Goal: Task Accomplishment & Management: Manage account settings

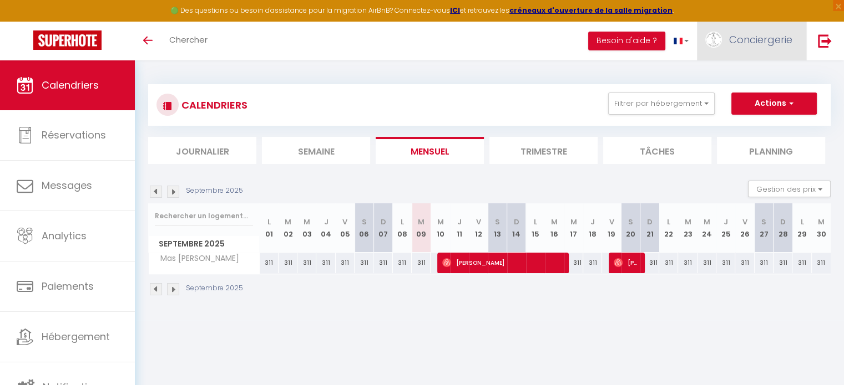
click at [758, 40] on span "Conciergerie" at bounding box center [760, 40] width 63 height 14
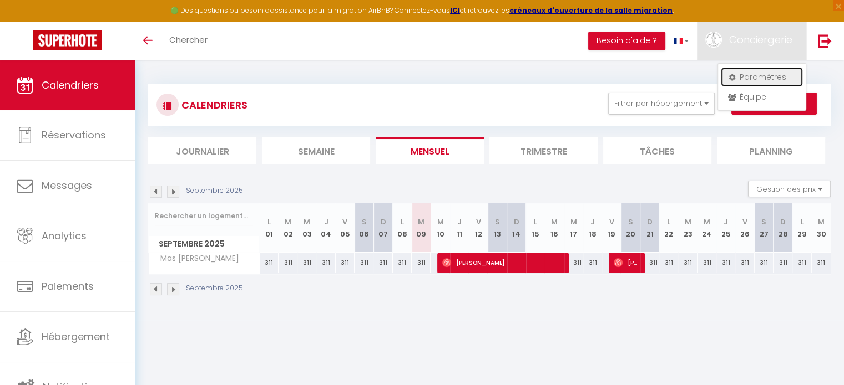
click at [768, 75] on link "Paramètres" at bounding box center [761, 77] width 82 height 19
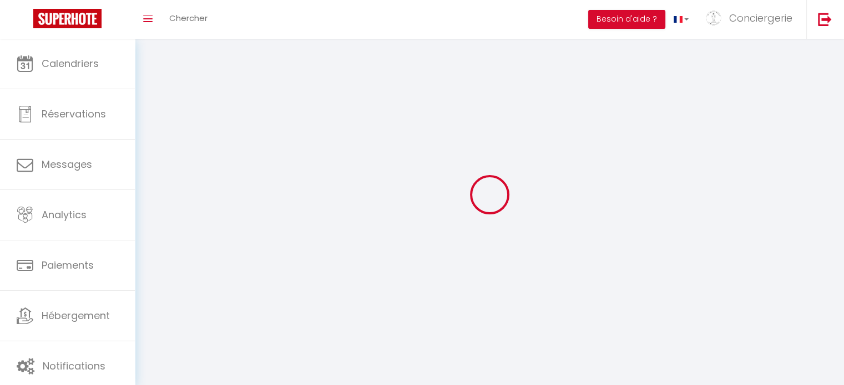
type input "Conciergerie"
type input "Les clefs d'hestia"
type input "0632994748"
type input "[STREET_ADDRESS]"
type input "26130"
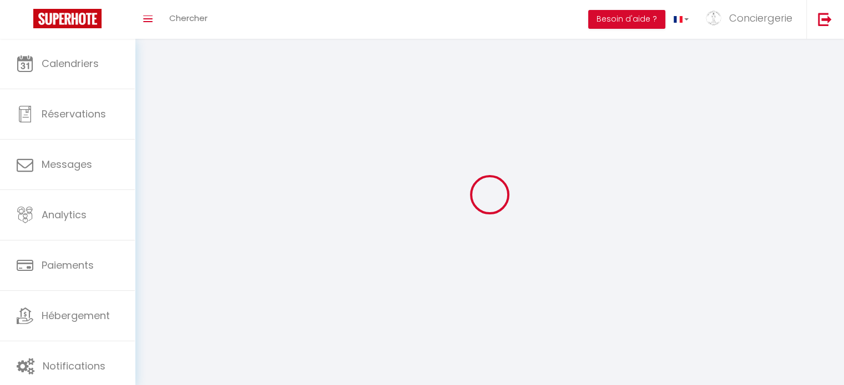
type input "Montsegur Sur [PERSON_NAME]"
type input "eK1ZMdhN0oeS6AnsAMxW70LlG"
type input "Zp6Xiob5CRd1xPEGLJpPSHcYH"
select select "28"
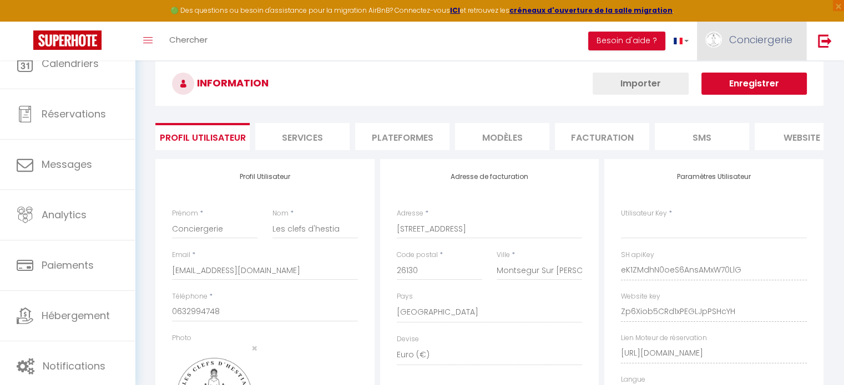
select select "fr"
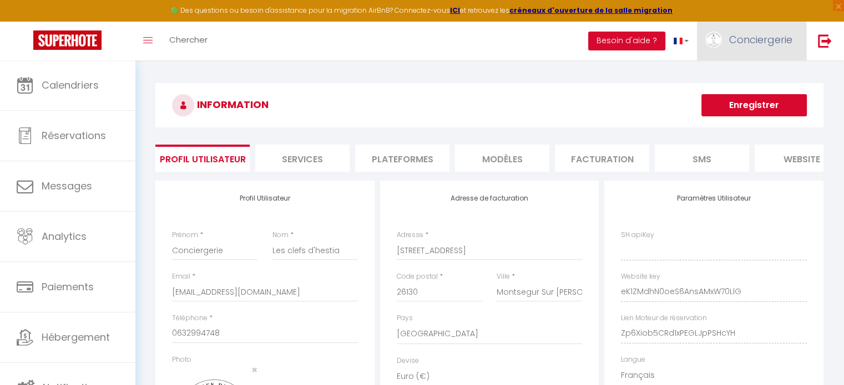
type input "eK1ZMdhN0oeS6AnsAMxW70LlG"
type input "Zp6Xiob5CRd1xPEGLJpPSHcYH"
type input "[URL][DOMAIN_NAME]"
click at [747, 36] on span "Conciergerie" at bounding box center [760, 40] width 63 height 14
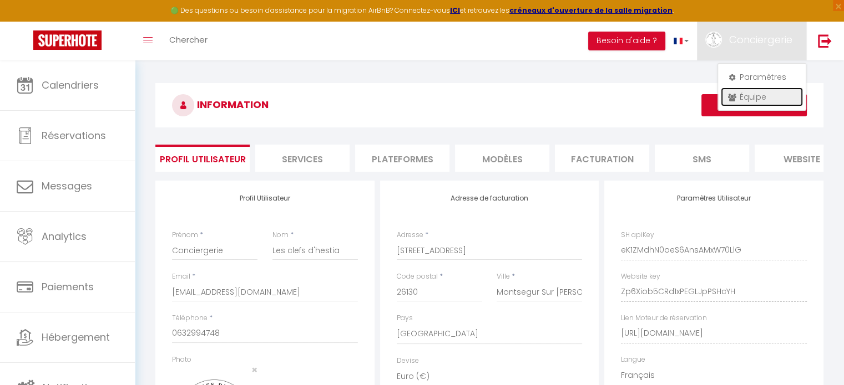
click at [750, 94] on link "Équipe" at bounding box center [761, 97] width 82 height 19
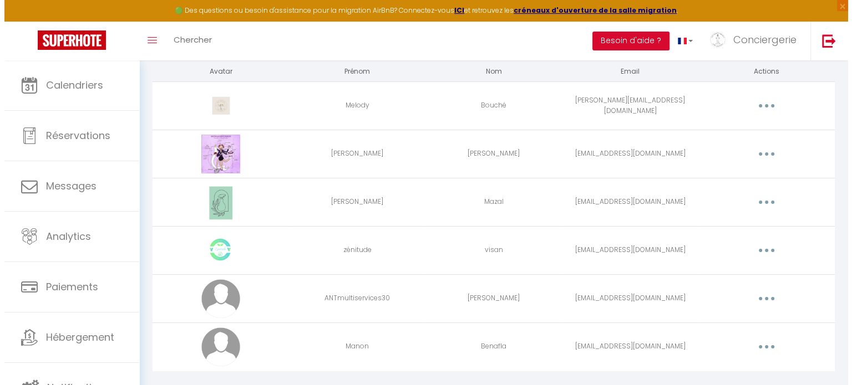
scroll to position [131, 0]
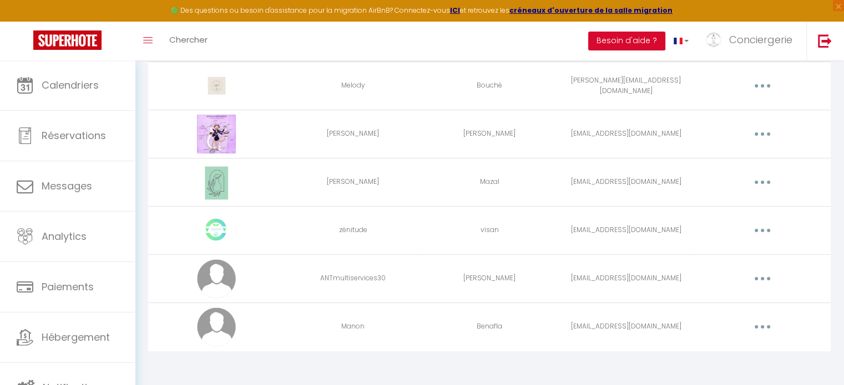
click at [774, 280] on button "button" at bounding box center [761, 279] width 31 height 18
click at [727, 321] on link "Supprimer" at bounding box center [733, 324] width 82 height 19
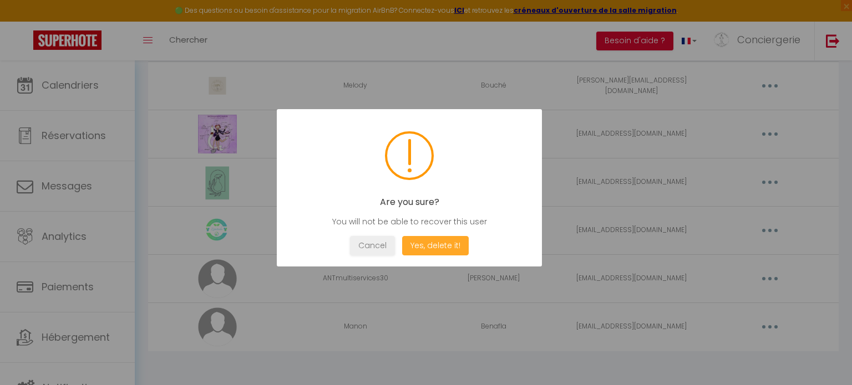
click at [417, 237] on button "Yes, delete it!" at bounding box center [435, 245] width 67 height 19
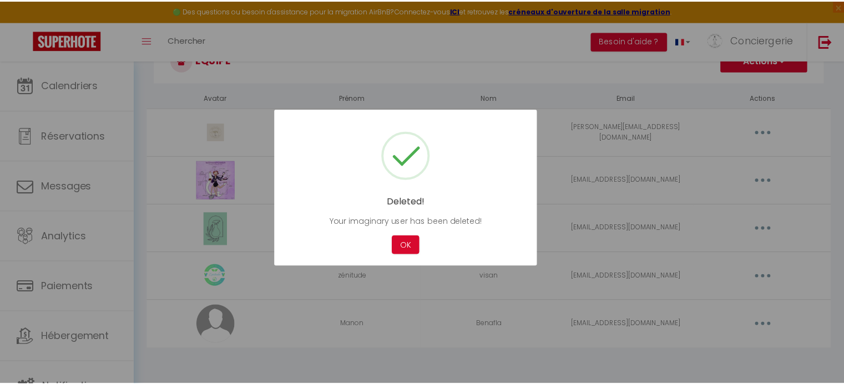
scroll to position [83, 0]
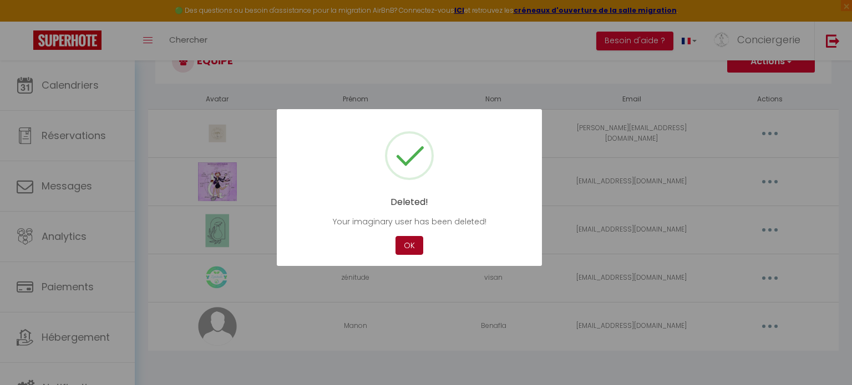
click at [415, 248] on button "OK" at bounding box center [409, 245] width 28 height 19
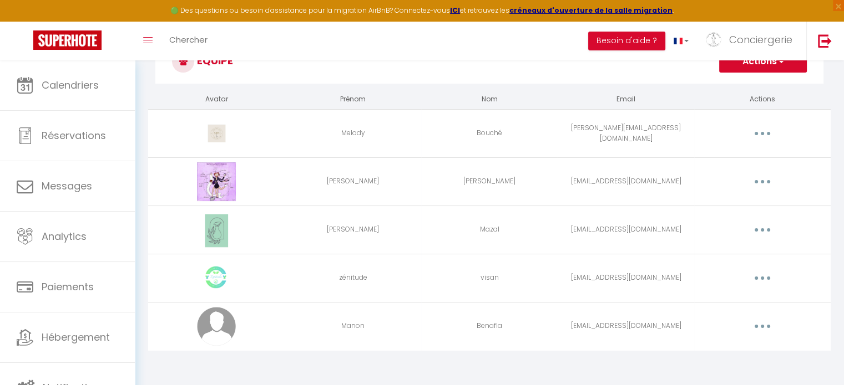
click at [768, 326] on button "button" at bounding box center [761, 327] width 31 height 18
click at [390, 278] on td "zénitude" at bounding box center [353, 278] width 136 height 48
click at [751, 277] on button "button" at bounding box center [761, 279] width 31 height 18
click at [727, 302] on link "Editer" at bounding box center [733, 303] width 82 height 19
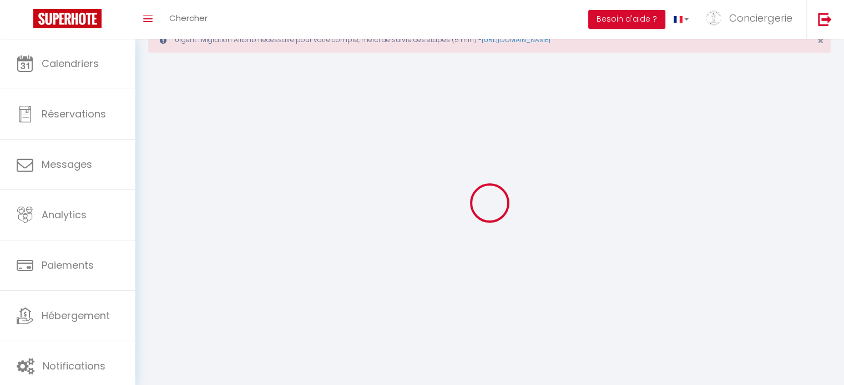
type input "zénitude"
type input "visan"
type input "[EMAIL_ADDRESS][DOMAIN_NAME]"
type textarea "[URL][DOMAIN_NAME]"
checkbox input "false"
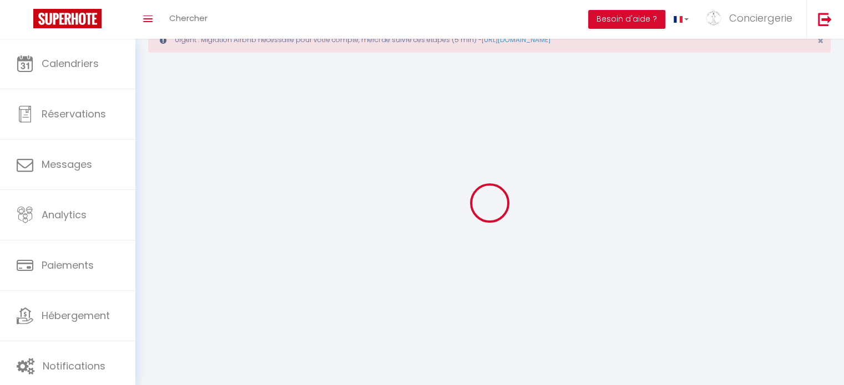
checkbox input "false"
checkbox input "true"
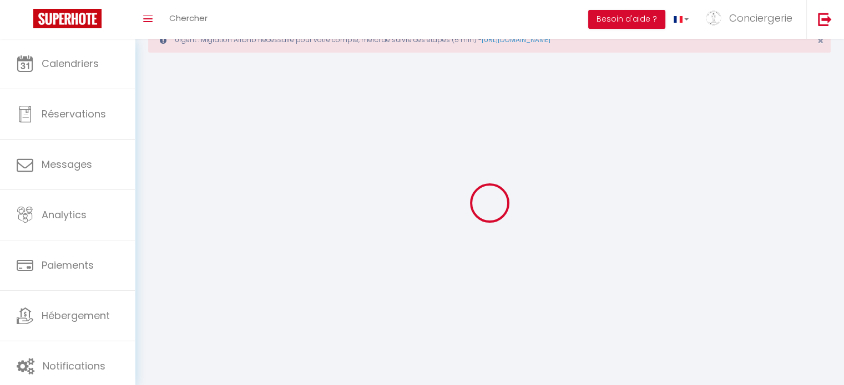
checkbox input "true"
checkbox input "false"
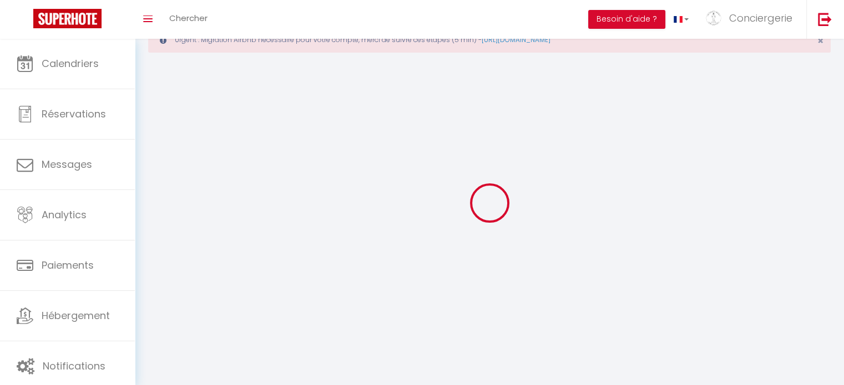
checkbox input "false"
checkbox input "true"
checkbox input "false"
select select
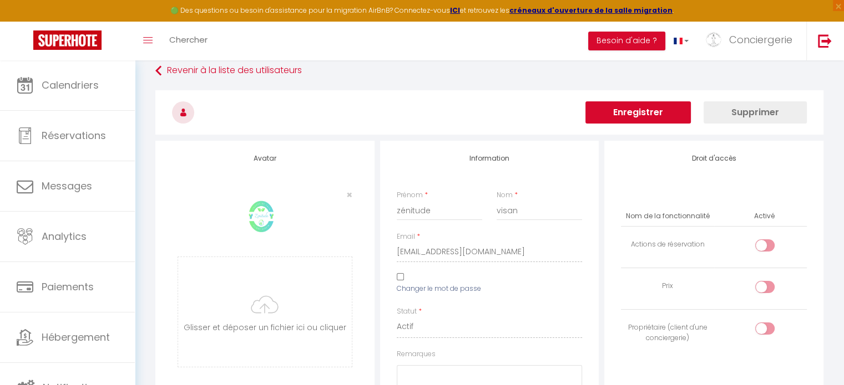
scroll to position [1121, 0]
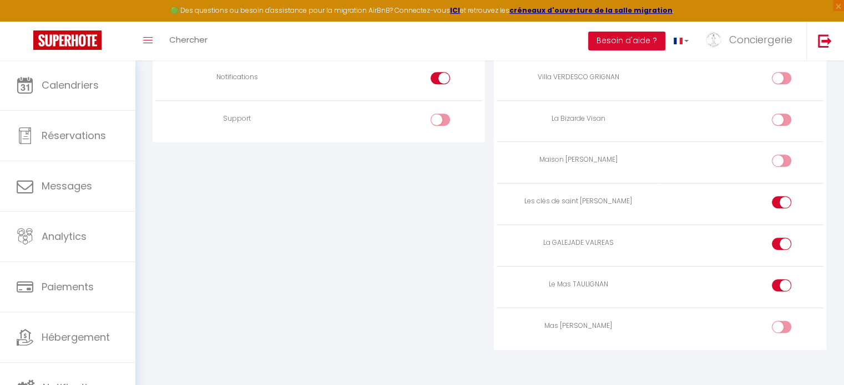
click at [778, 321] on div at bounding box center [780, 327] width 19 height 12
click at [781, 321] on input "checkbox" at bounding box center [790, 329] width 19 height 17
checkbox input "true"
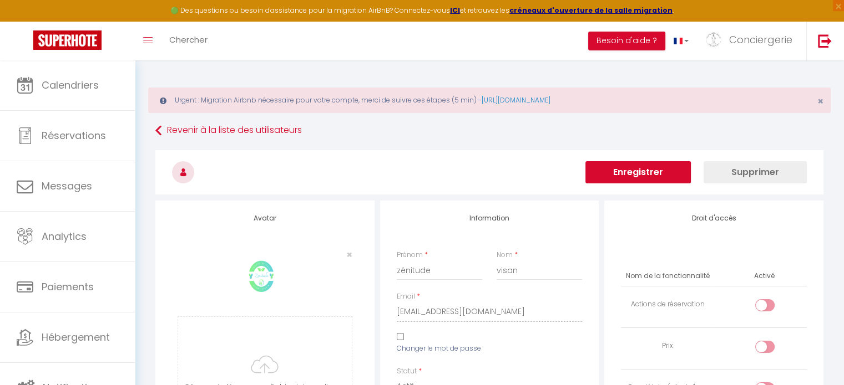
scroll to position [0, 0]
click at [658, 177] on button "Enregistrer" at bounding box center [637, 172] width 105 height 22
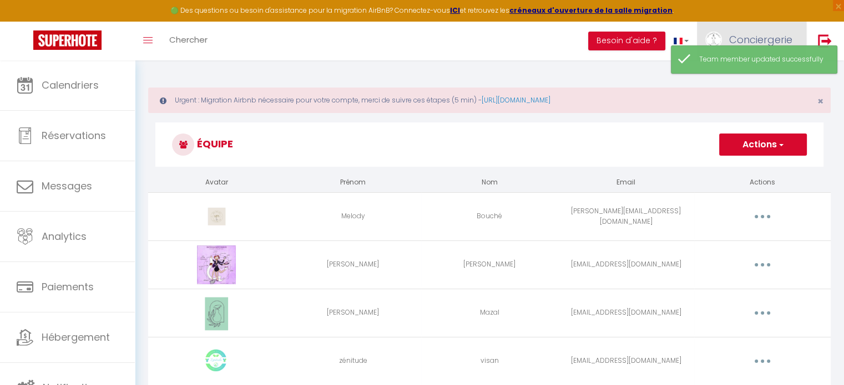
click at [775, 39] on span "Conciergerie" at bounding box center [760, 40] width 63 height 14
click at [760, 89] on link "Équipe" at bounding box center [761, 97] width 82 height 19
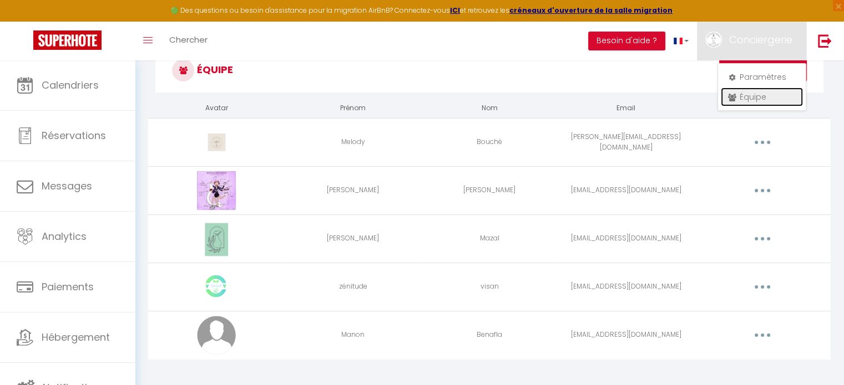
scroll to position [83, 0]
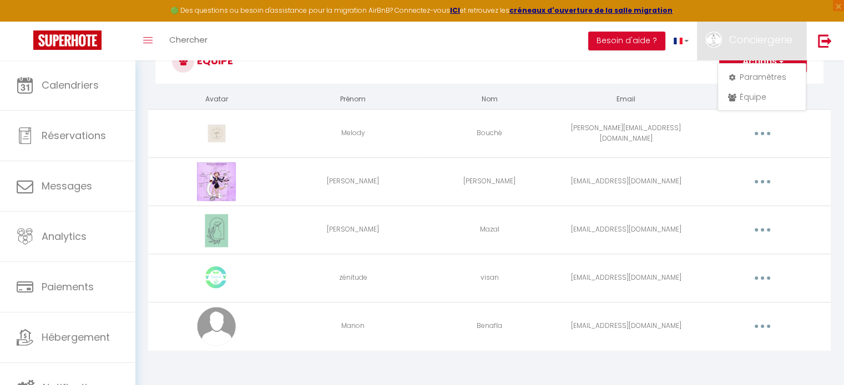
click at [764, 185] on button "button" at bounding box center [761, 182] width 31 height 18
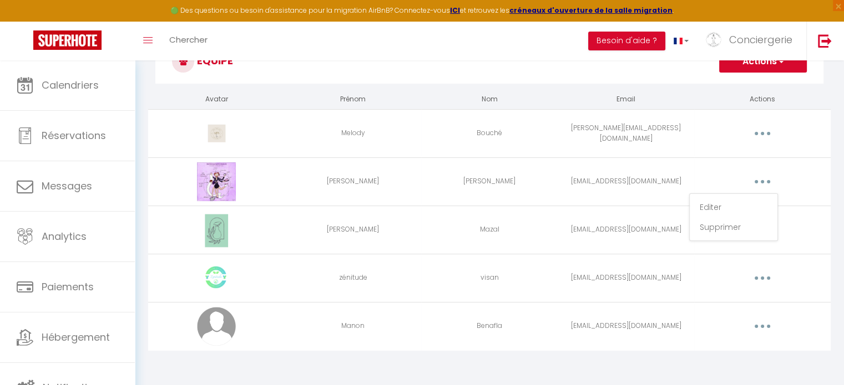
click at [764, 185] on button "button" at bounding box center [761, 182] width 31 height 18
click at [761, 330] on button "button" at bounding box center [761, 327] width 31 height 18
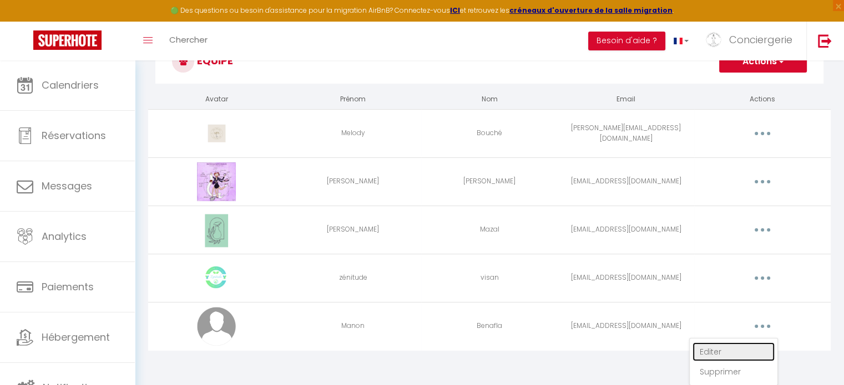
click at [739, 353] on link "Editer" at bounding box center [733, 352] width 82 height 19
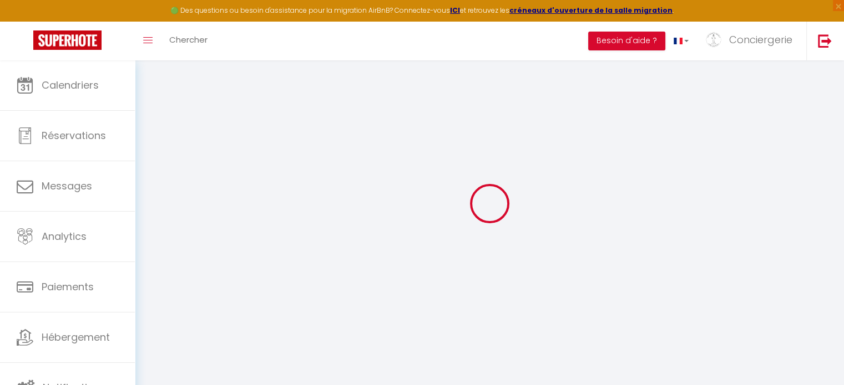
type input "Manon"
type input "Benafla"
type input "[EMAIL_ADDRESS][DOMAIN_NAME]"
type textarea "[URL][DOMAIN_NAME]"
checkbox input "false"
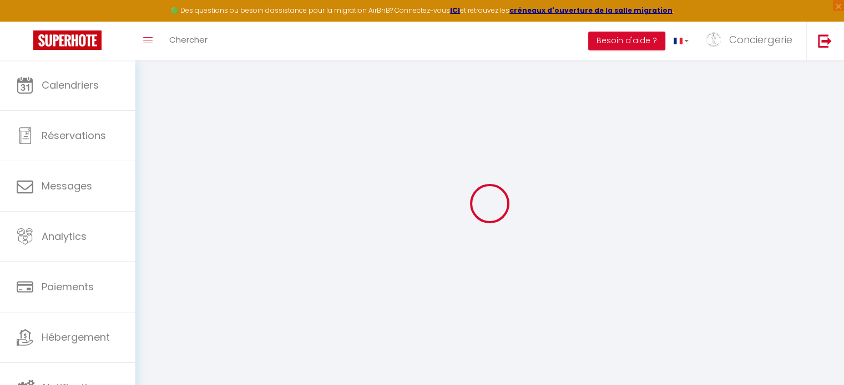
checkbox input "false"
checkbox input "true"
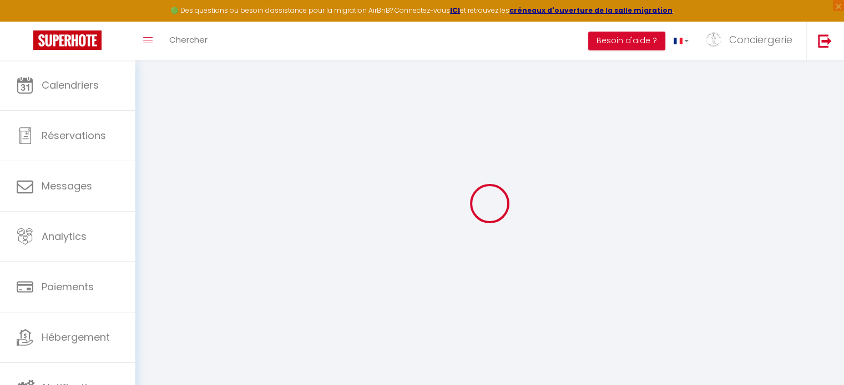
checkbox input "true"
checkbox input "false"
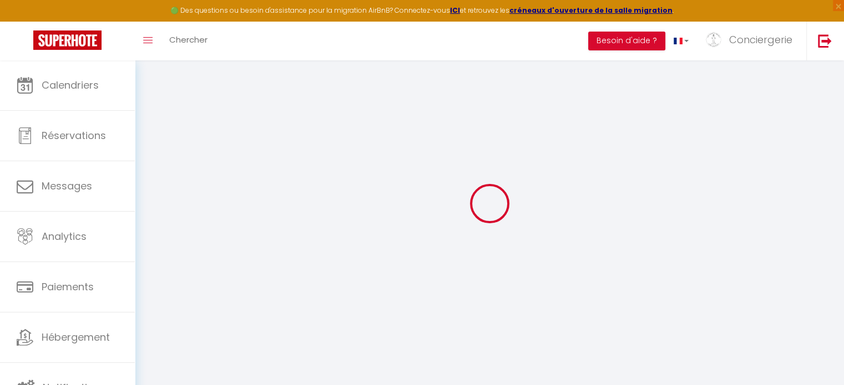
checkbox input "false"
checkbox input "true"
checkbox input "false"
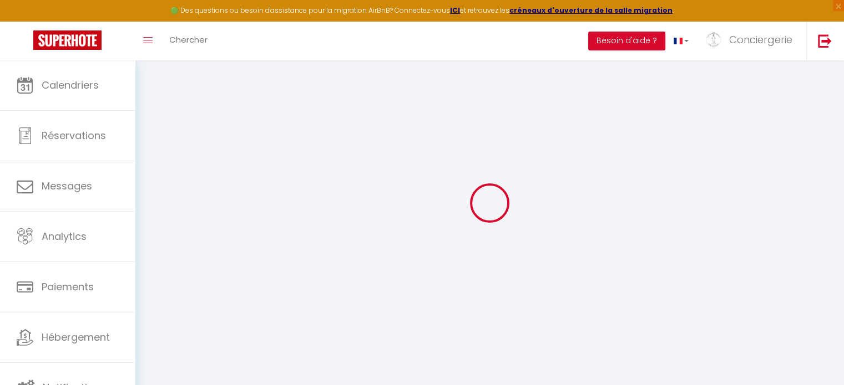
select select
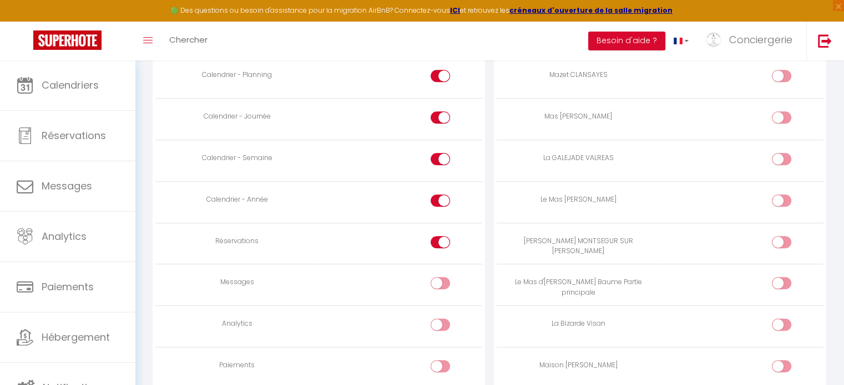
scroll to position [733, 0]
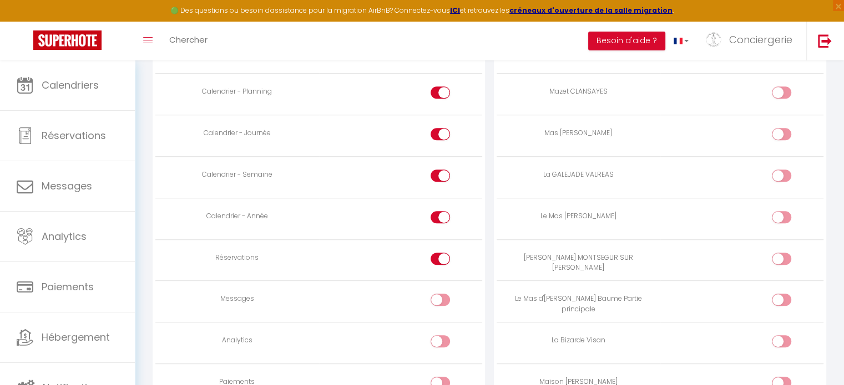
click at [789, 214] on input "checkbox" at bounding box center [790, 219] width 19 height 17
checkbox input "true"
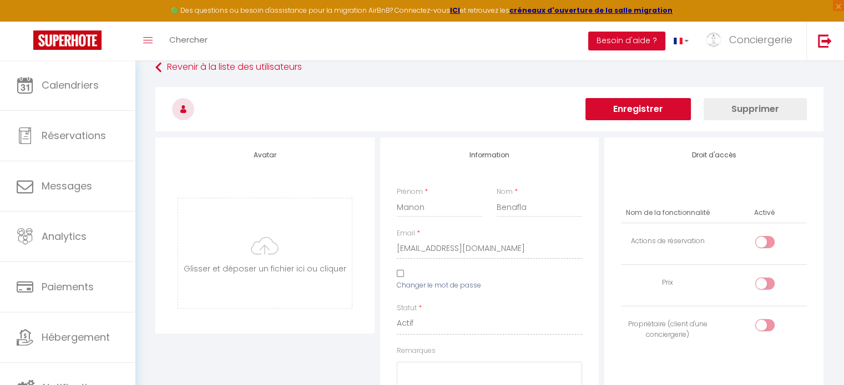
scroll to position [0, 0]
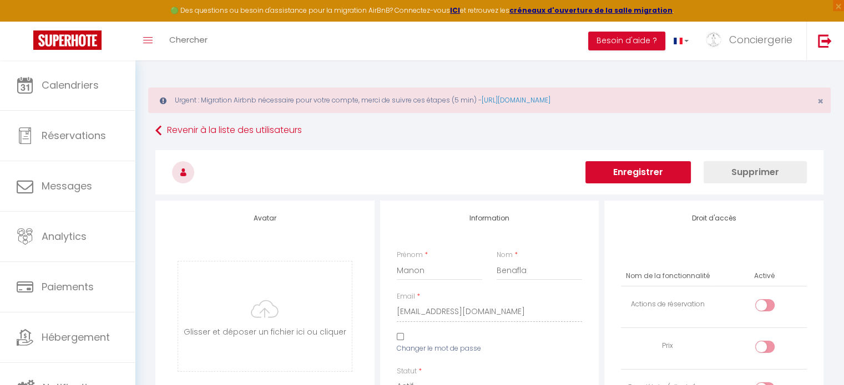
click at [668, 173] on button "Enregistrer" at bounding box center [637, 172] width 105 height 22
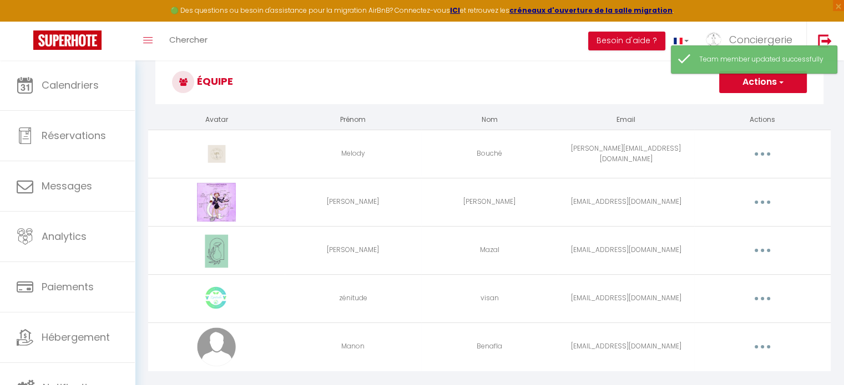
scroll to position [83, 0]
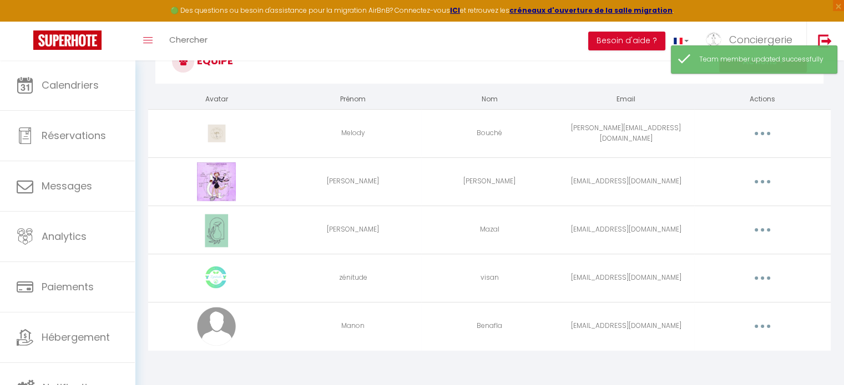
click at [758, 280] on button "button" at bounding box center [761, 279] width 31 height 18
click at [737, 296] on link "Editer" at bounding box center [733, 303] width 82 height 19
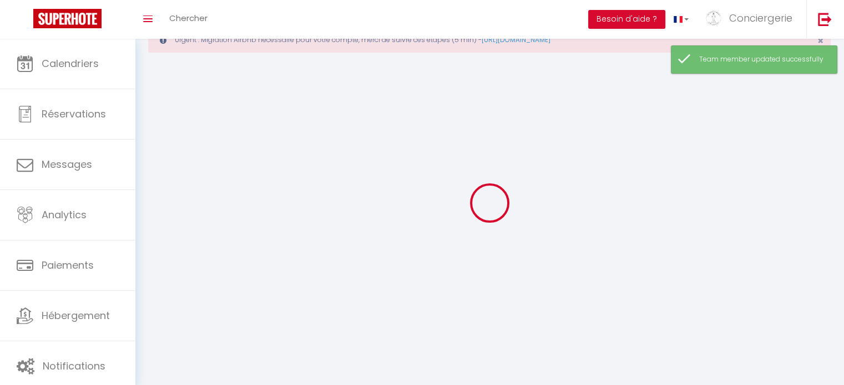
type input "zénitude"
type input "visan"
type input "[EMAIL_ADDRESS][DOMAIN_NAME]"
type textarea "[URL][DOMAIN_NAME]"
checkbox input "false"
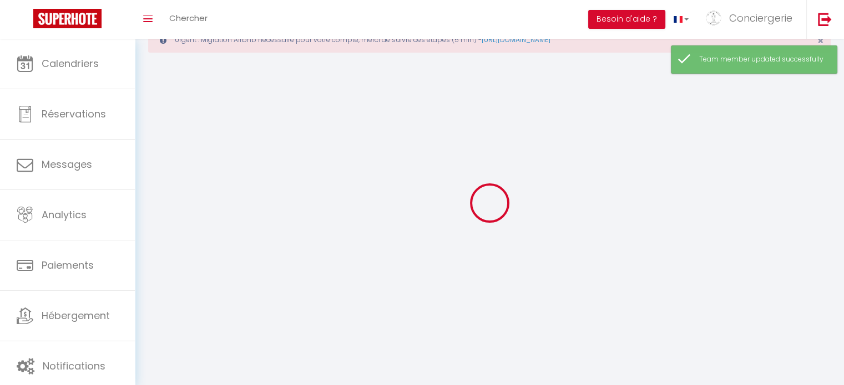
checkbox input "false"
checkbox input "true"
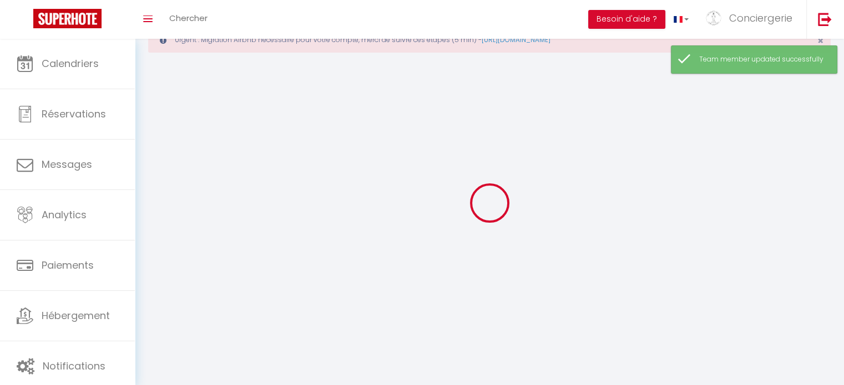
checkbox input "true"
checkbox input "false"
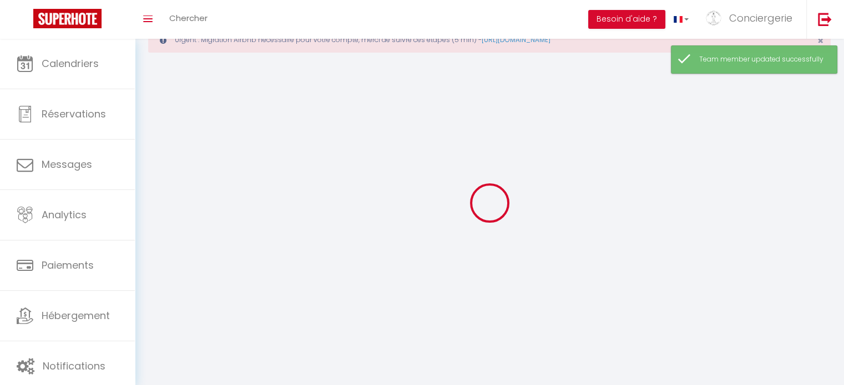
checkbox input "false"
checkbox input "true"
checkbox input "false"
select select
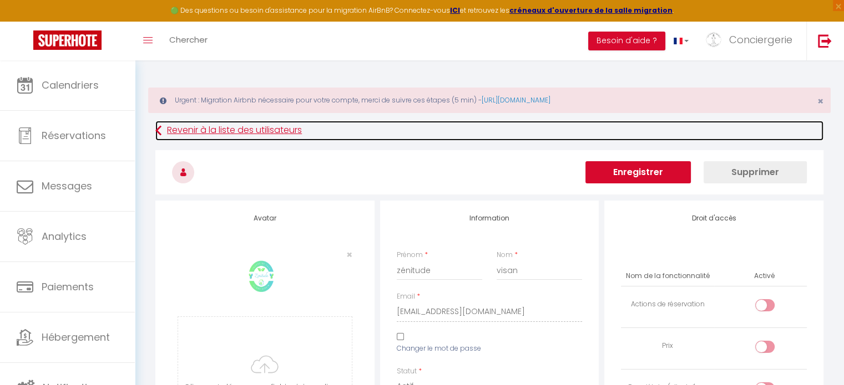
click at [213, 135] on link "Revenir à la liste des utilisateurs" at bounding box center [489, 131] width 668 height 20
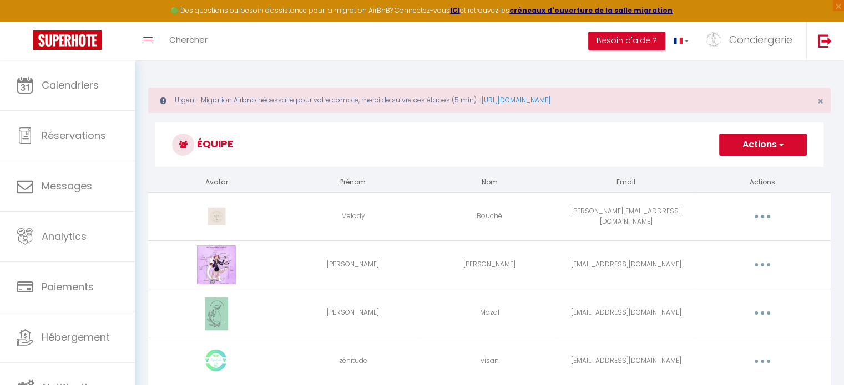
click at [745, 310] on div "Editer Supprimer" at bounding box center [762, 313] width 128 height 18
click at [768, 311] on button "button" at bounding box center [761, 313] width 31 height 18
click at [728, 335] on link "Editer" at bounding box center [733, 338] width 82 height 19
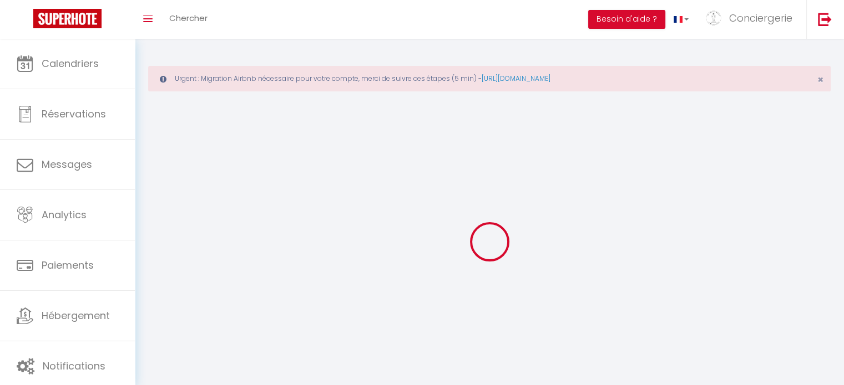
type input "[PERSON_NAME]"
type input "Mazal"
type input "[EMAIL_ADDRESS][DOMAIN_NAME]"
type textarea "[URL][DOMAIN_NAME]"
checkbox input "false"
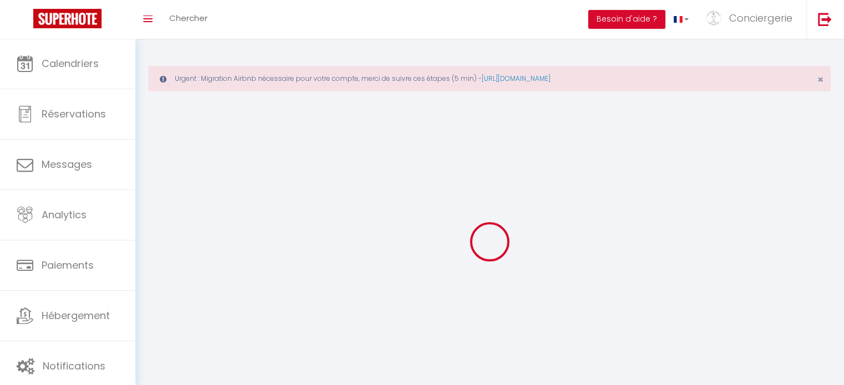
checkbox input "false"
checkbox input "true"
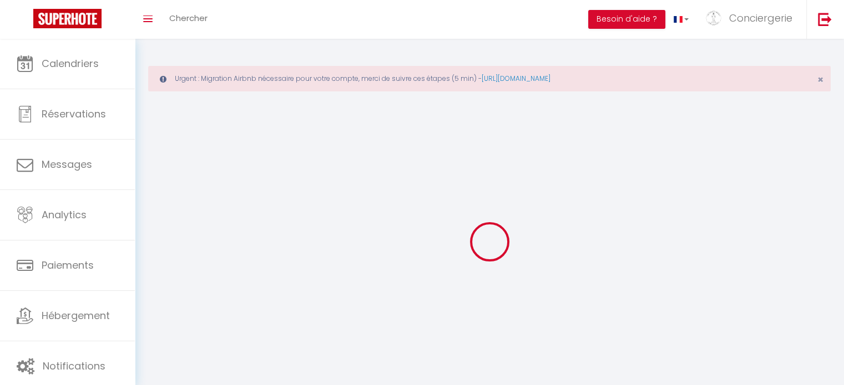
checkbox input "true"
checkbox input "false"
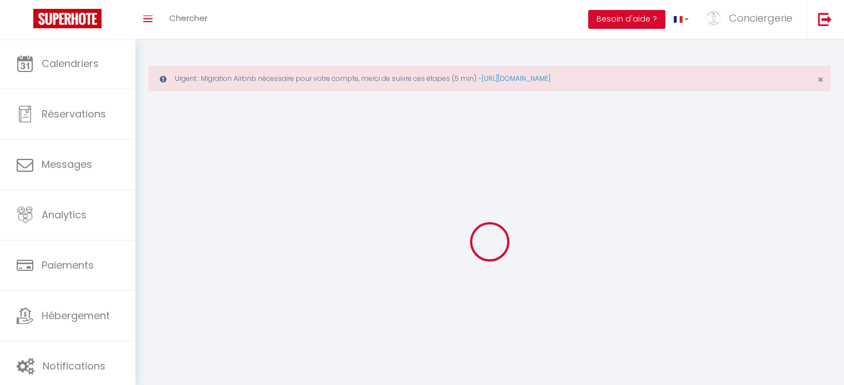
checkbox input "false"
checkbox input "true"
checkbox input "false"
select select
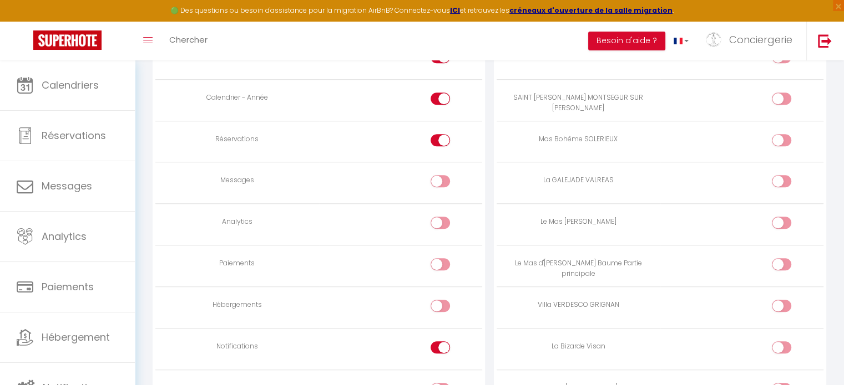
scroll to position [832, 0]
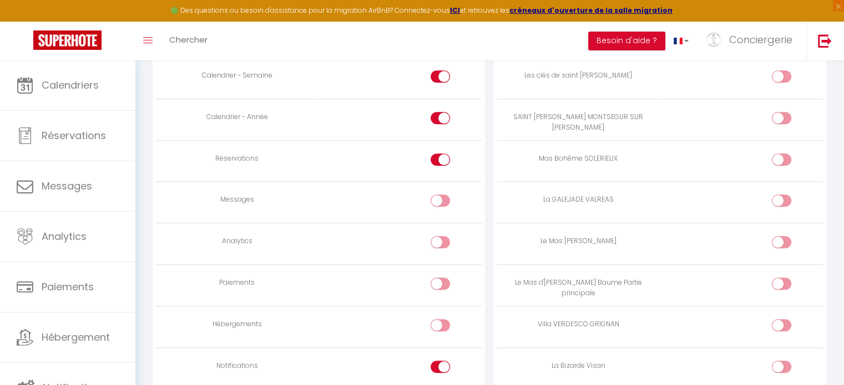
click at [786, 241] on input "checkbox" at bounding box center [790, 244] width 19 height 17
checkbox input "true"
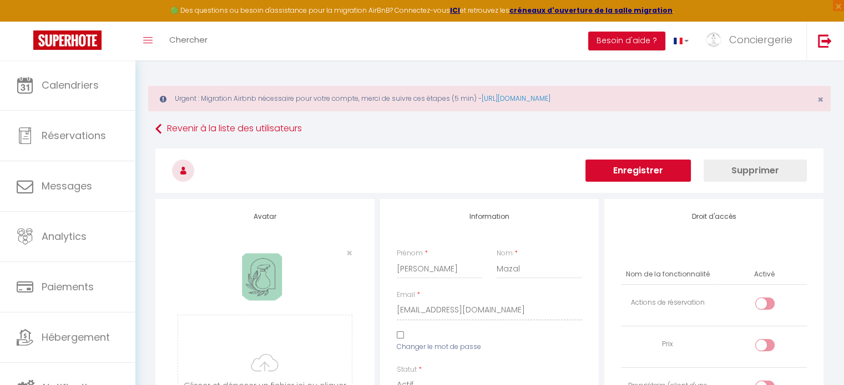
scroll to position [0, 0]
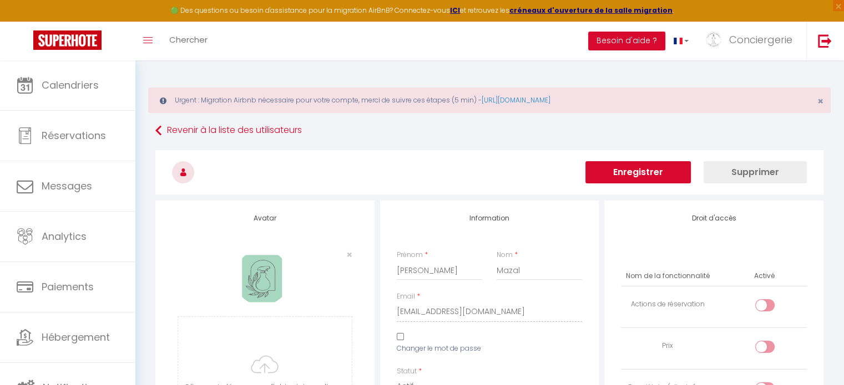
click at [650, 179] on button "Enregistrer" at bounding box center [637, 172] width 105 height 22
